Goal: Task Accomplishment & Management: Complete application form

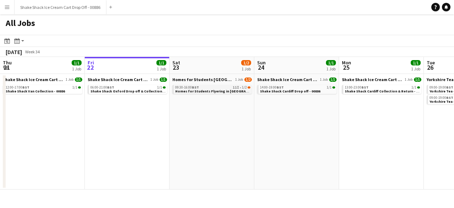
click at [216, 90] on span "Homes for Students Flyering in [GEOGRAPHIC_DATA] - 00884" at bounding box center [226, 91] width 102 height 5
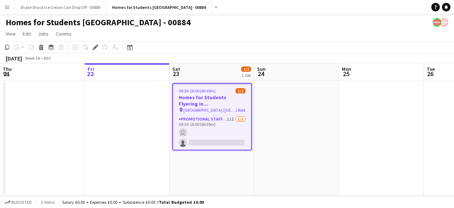
scroll to position [0, 244]
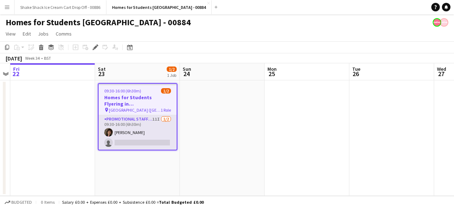
click at [151, 124] on app-card-role "Promotional Staffing (Brand Ambassadors) 11I 1/2 09:30-16:00 (6h30m) Peter Mill…" at bounding box center [138, 132] width 78 height 34
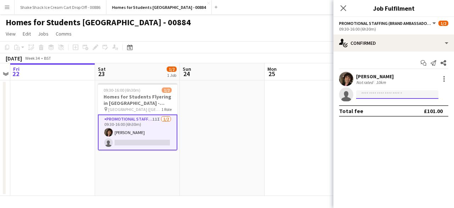
click at [379, 91] on input at bounding box center [397, 94] width 82 height 9
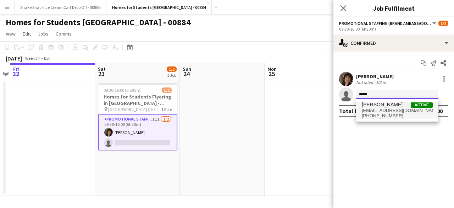
type input "*****"
click at [379, 115] on span "+447895994316" at bounding box center [397, 116] width 71 height 6
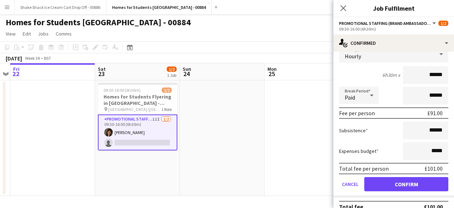
scroll to position [66, 0]
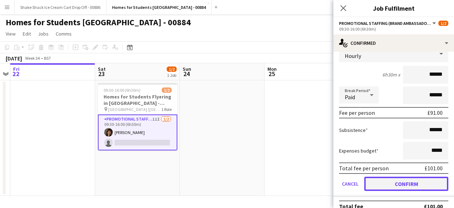
click at [395, 182] on button "Confirm" at bounding box center [407, 183] width 84 height 14
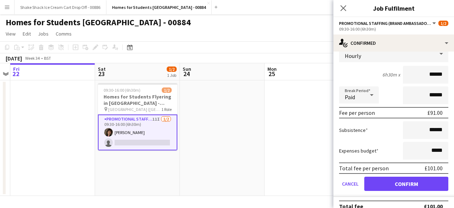
scroll to position [0, 0]
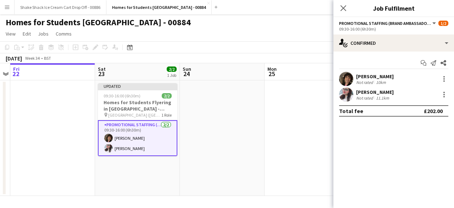
click at [307, 114] on app-date-cell at bounding box center [307, 137] width 85 height 115
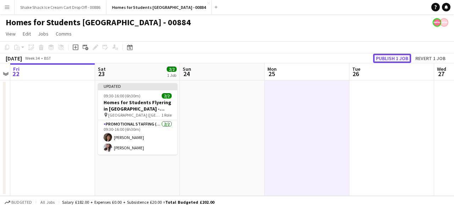
click at [385, 58] on button "Publish 1 job" at bounding box center [393, 58] width 38 height 9
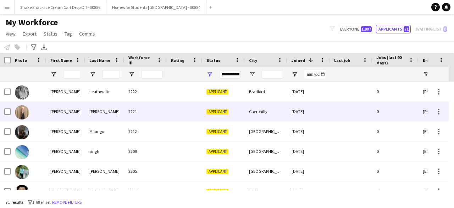
click at [177, 112] on div at bounding box center [185, 112] width 36 height 20
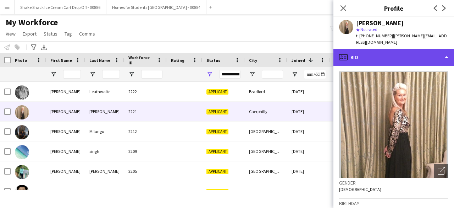
click at [418, 49] on div "profile Bio" at bounding box center [394, 57] width 121 height 17
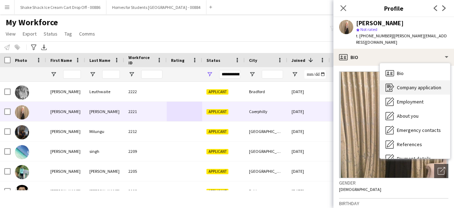
click at [414, 84] on span "Company application" at bounding box center [419, 87] width 44 height 6
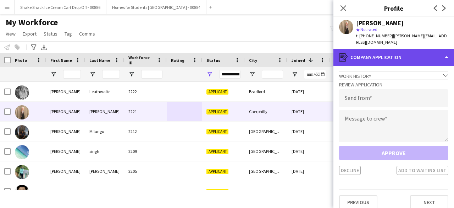
click at [403, 54] on div "register Company application" at bounding box center [394, 57] width 121 height 17
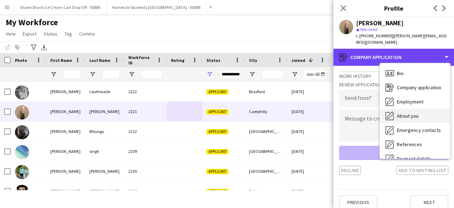
scroll to position [67, 0]
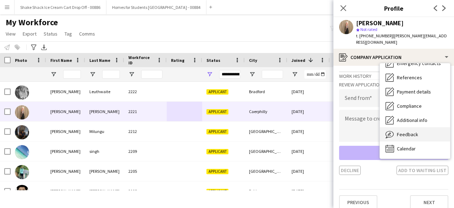
click at [406, 131] on span "Feedback" at bounding box center [407, 134] width 21 height 6
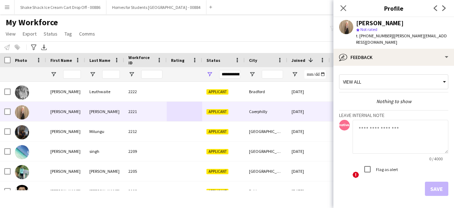
click at [385, 127] on textarea at bounding box center [401, 137] width 96 height 34
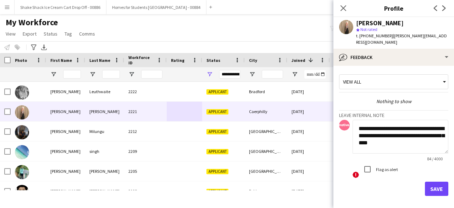
type textarea "**********"
click at [430, 181] on button "Save" at bounding box center [436, 188] width 23 height 14
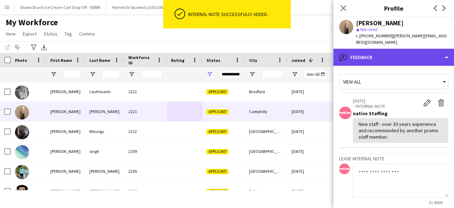
click at [410, 52] on div "bubble-pencil Feedback" at bounding box center [394, 57] width 121 height 17
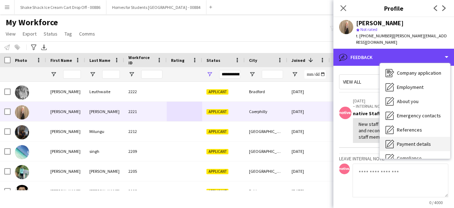
scroll to position [0, 0]
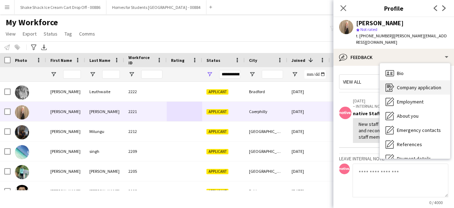
click at [413, 84] on span "Company application" at bounding box center [419, 87] width 44 height 6
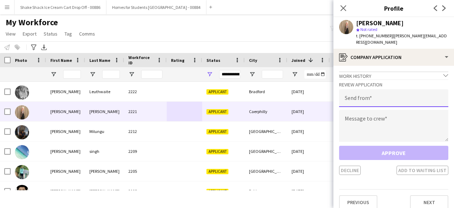
click at [393, 91] on input "email" at bounding box center [393, 98] width 109 height 18
type input "**********"
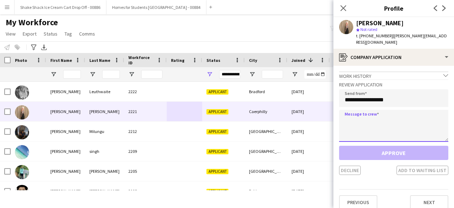
click at [380, 113] on textarea at bounding box center [393, 126] width 109 height 32
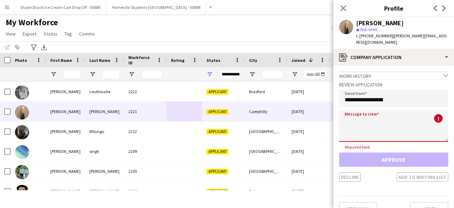
click at [361, 121] on textarea at bounding box center [393, 126] width 109 height 32
paste textarea "********"
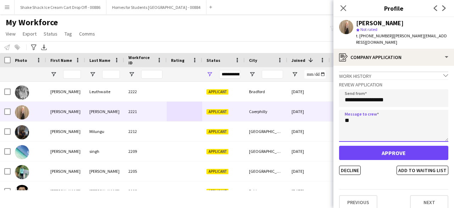
type textarea "*"
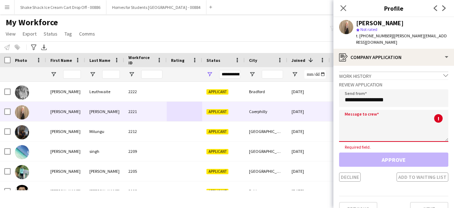
paste textarea "**********"
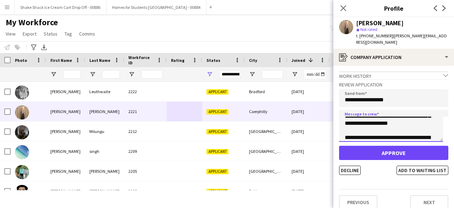
scroll to position [169, 0]
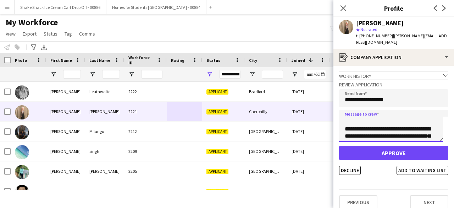
type textarea "**********"
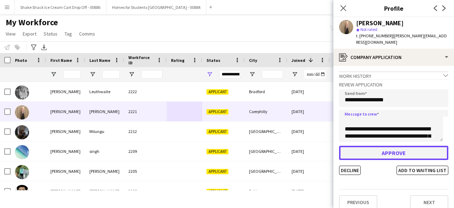
click at [376, 146] on button "Approve" at bounding box center [393, 153] width 109 height 14
